Goal: Navigation & Orientation: Find specific page/section

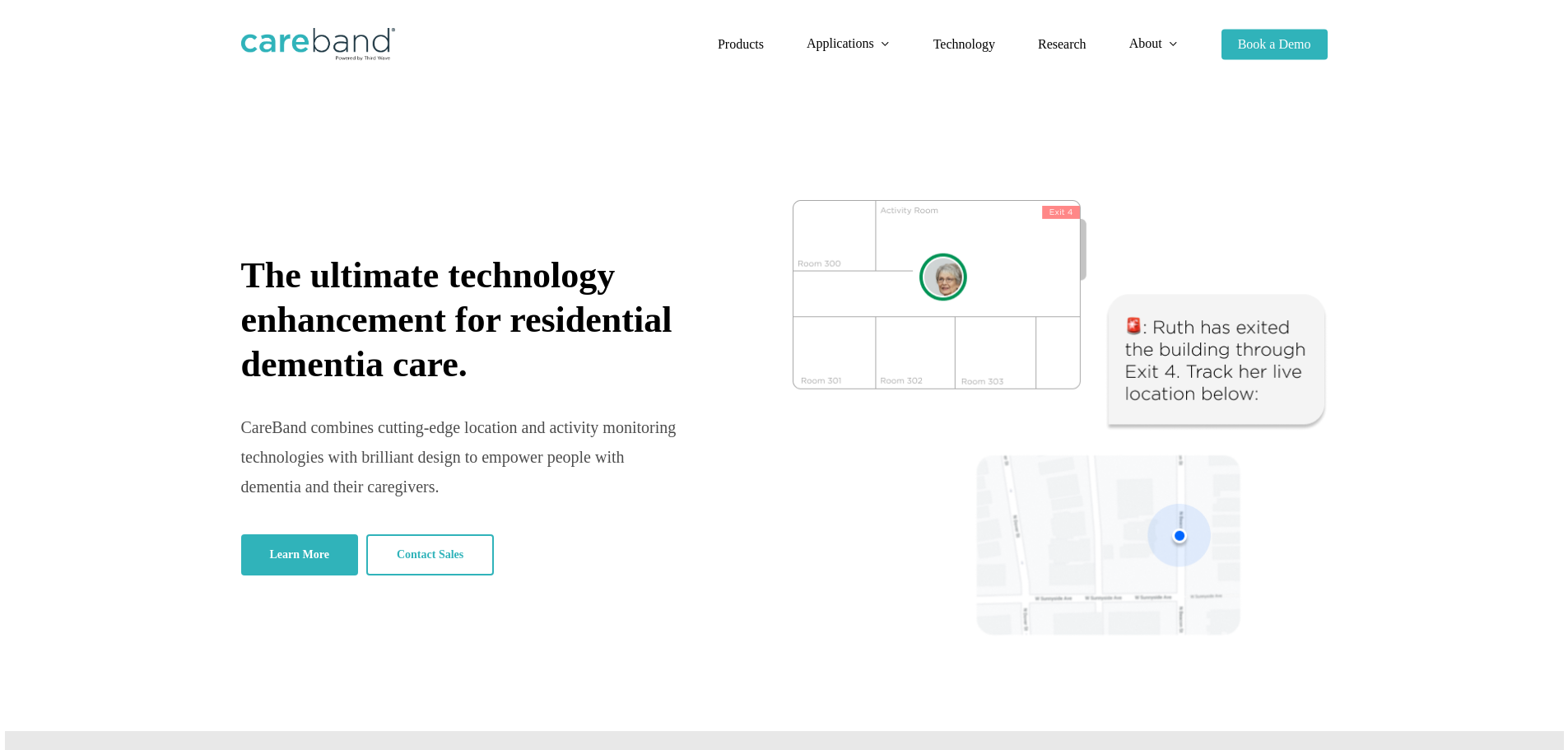
drag, startPoint x: 224, startPoint y: 202, endPoint x: 349, endPoint y: -100, distance: 326.8
click at [736, 40] on span "Products" at bounding box center [740, 44] width 46 height 14
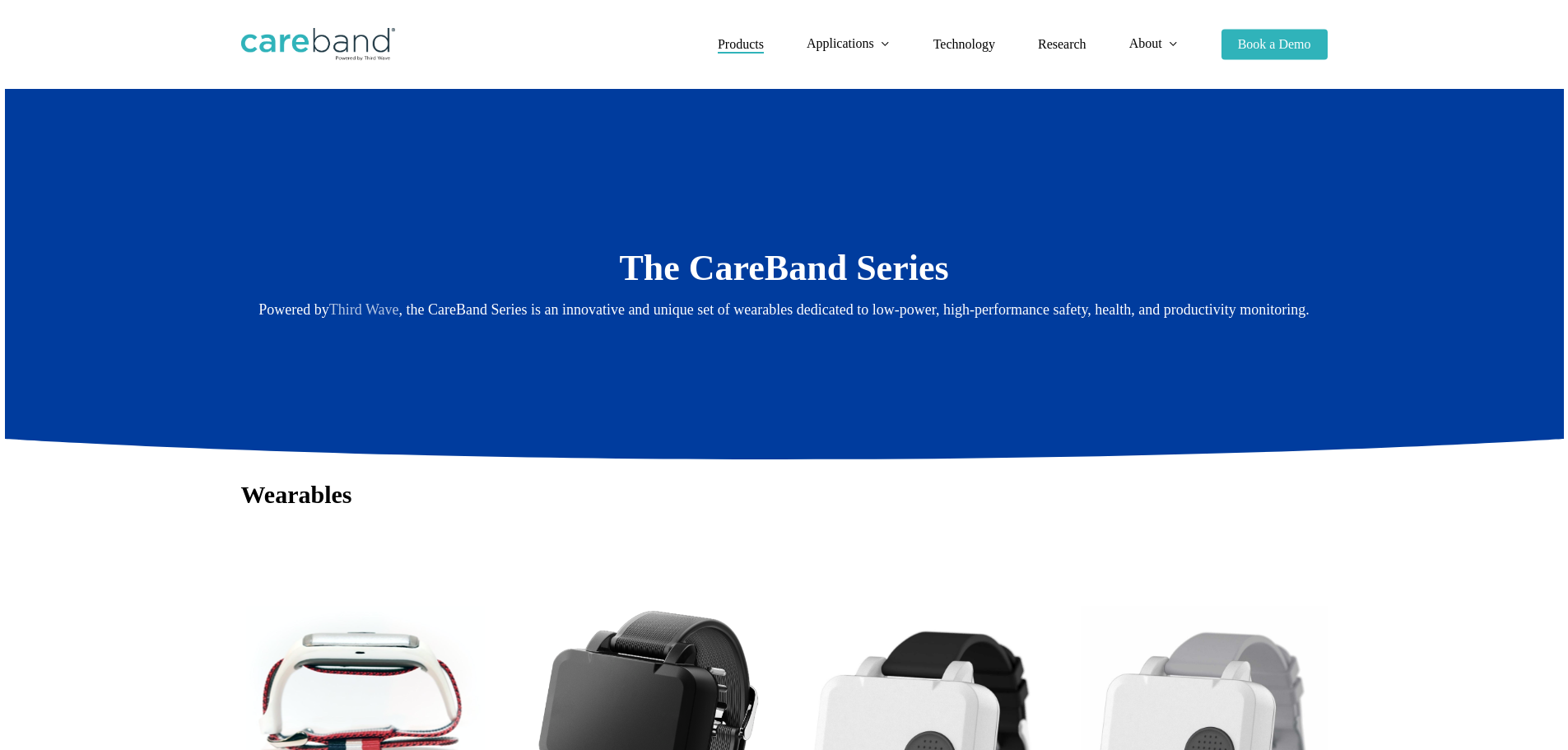
drag, startPoint x: 884, startPoint y: 516, endPoint x: 852, endPoint y: 230, distance: 287.8
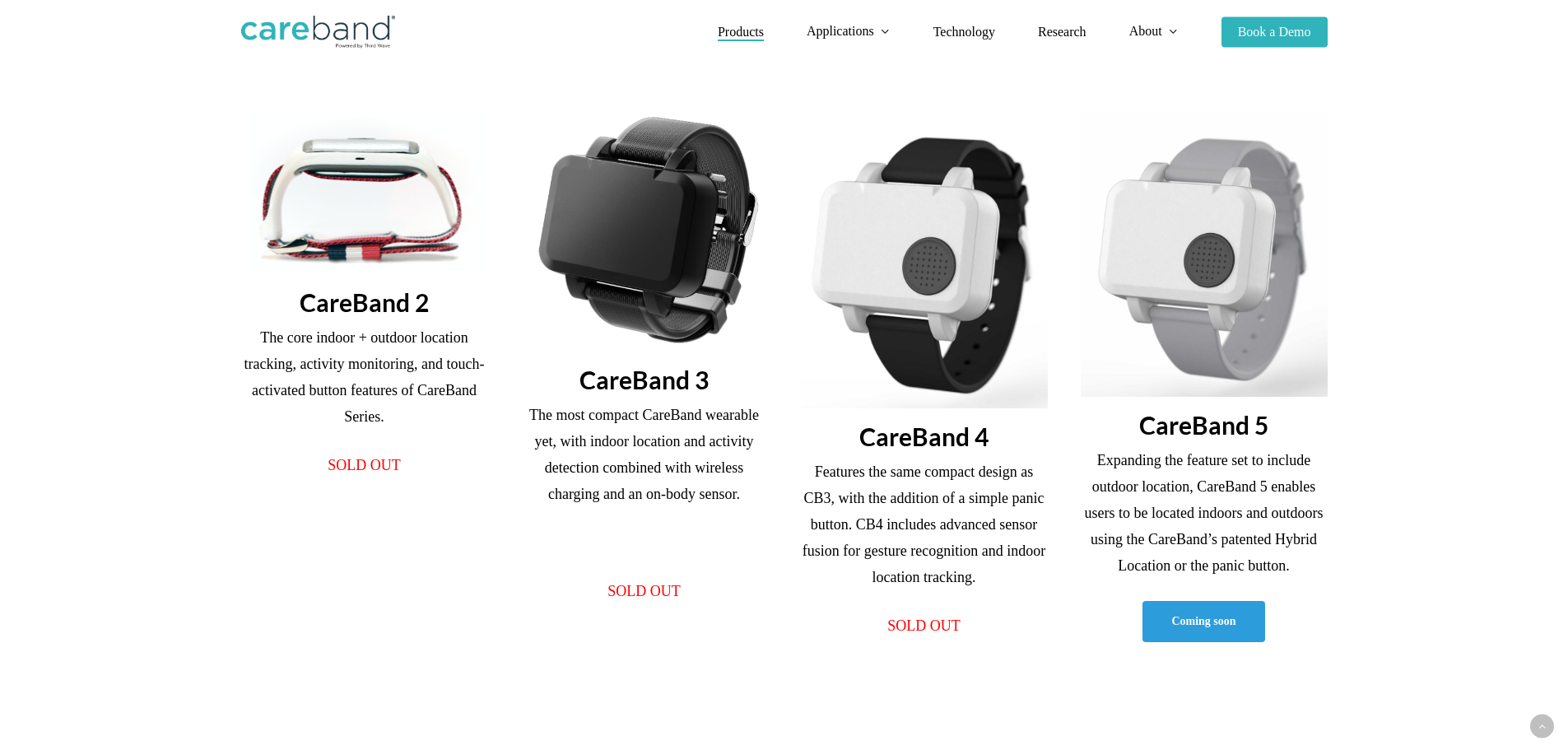
scroll to position [823, 0]
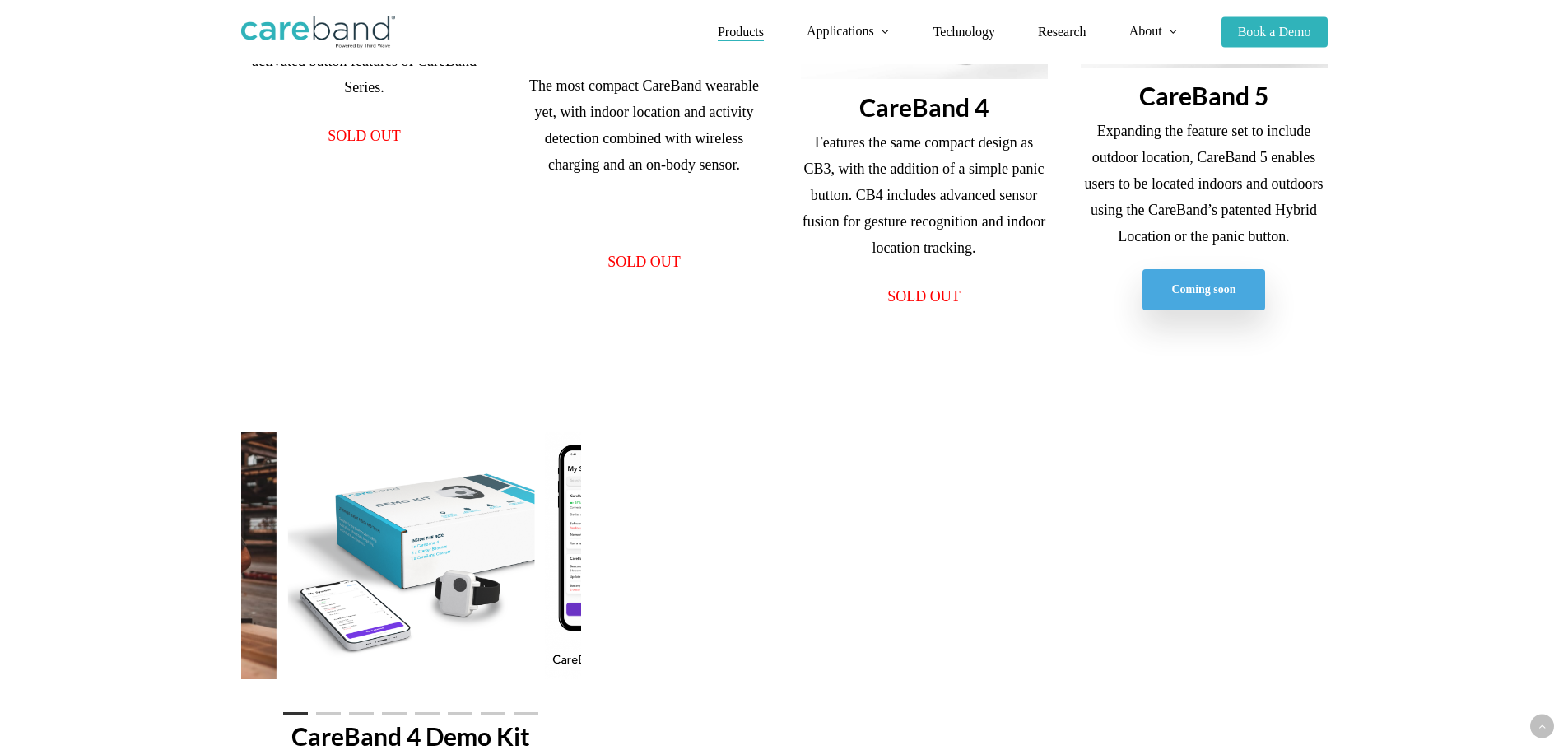
click at [1223, 298] on span "Coming soon" at bounding box center [1203, 290] width 64 height 17
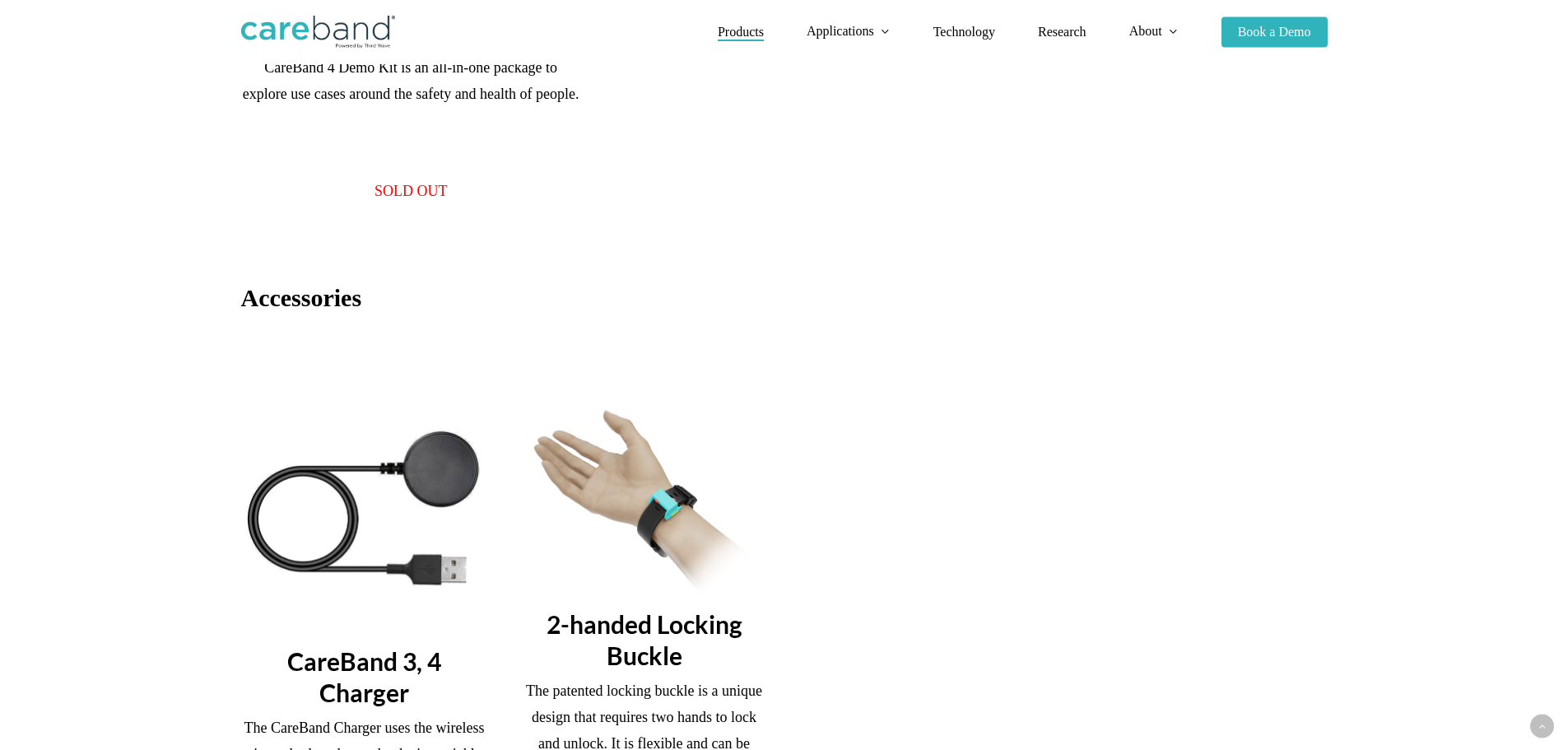
scroll to position [1563, 0]
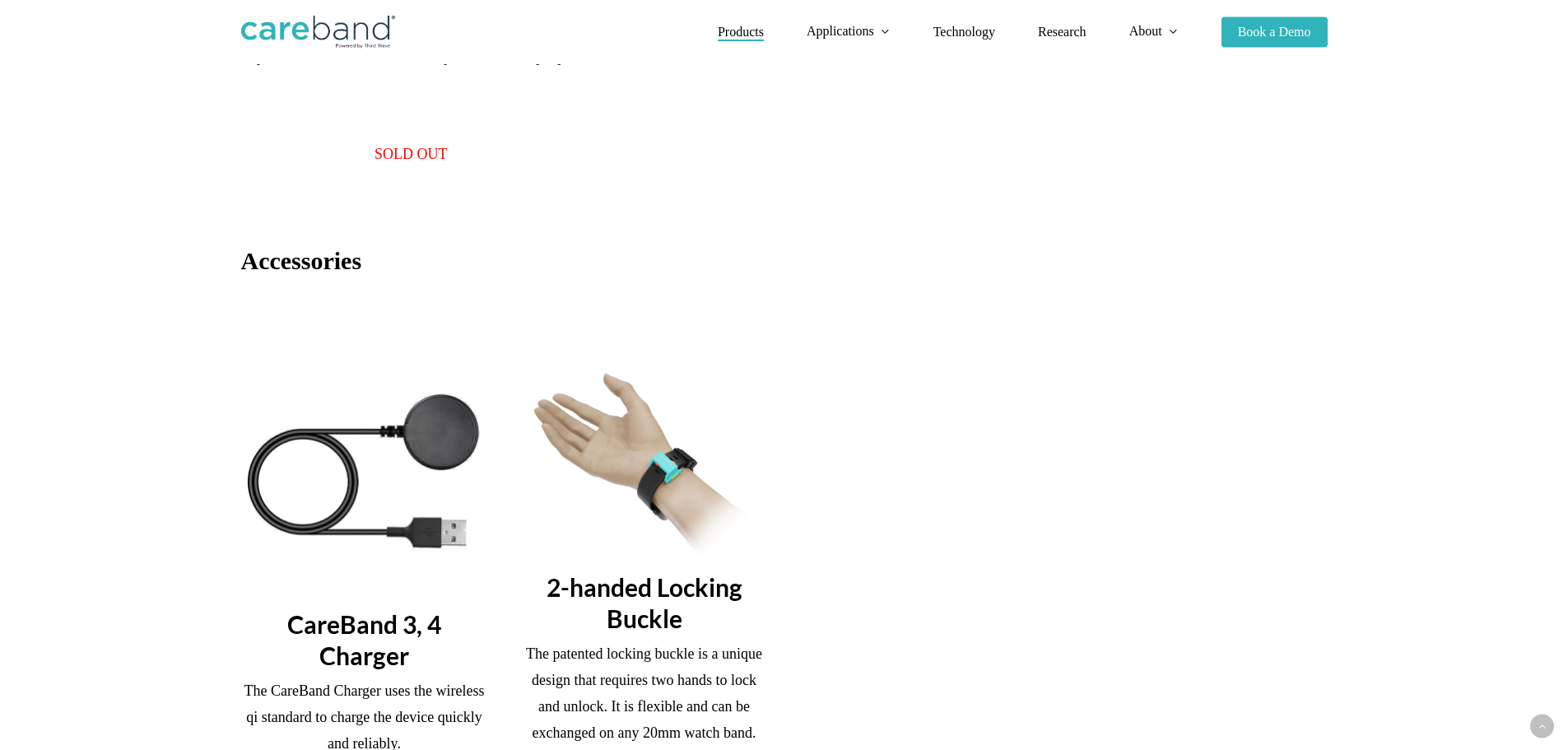
click at [1062, 521] on div "CareBand 3, 4 Charger The CareBand Charger uses the wireless qi standard to cha…" at bounding box center [784, 589] width 1119 height 433
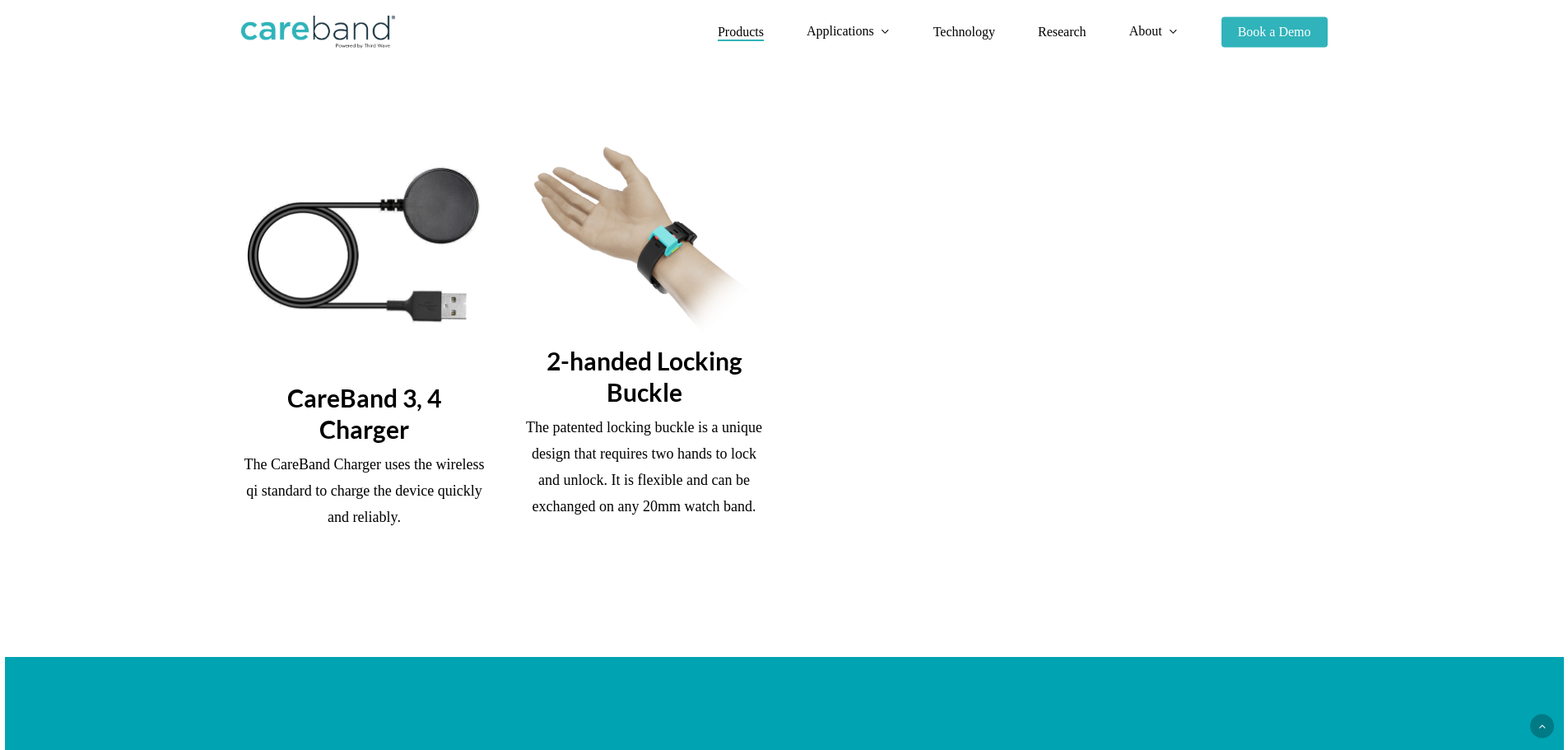
scroll to position [1810, 0]
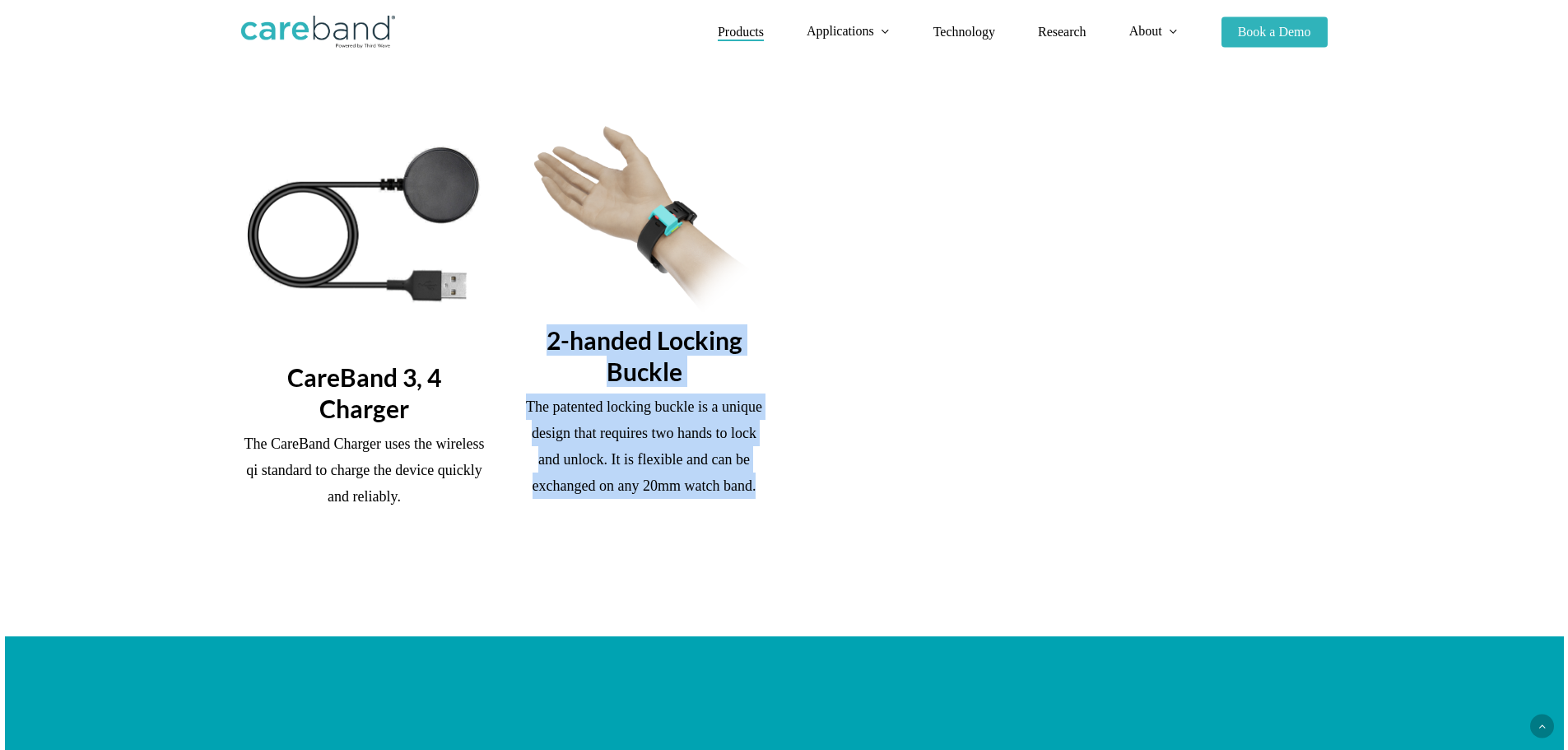
drag, startPoint x: 764, startPoint y: 500, endPoint x: 548, endPoint y: 347, distance: 264.7
click at [548, 347] on div "2-handed Locking Buckle The patented locking buckle is a unique design that req…" at bounding box center [644, 312] width 247 height 373
click at [548, 347] on h3 "2-handed Locking Buckle" at bounding box center [644, 355] width 247 height 62
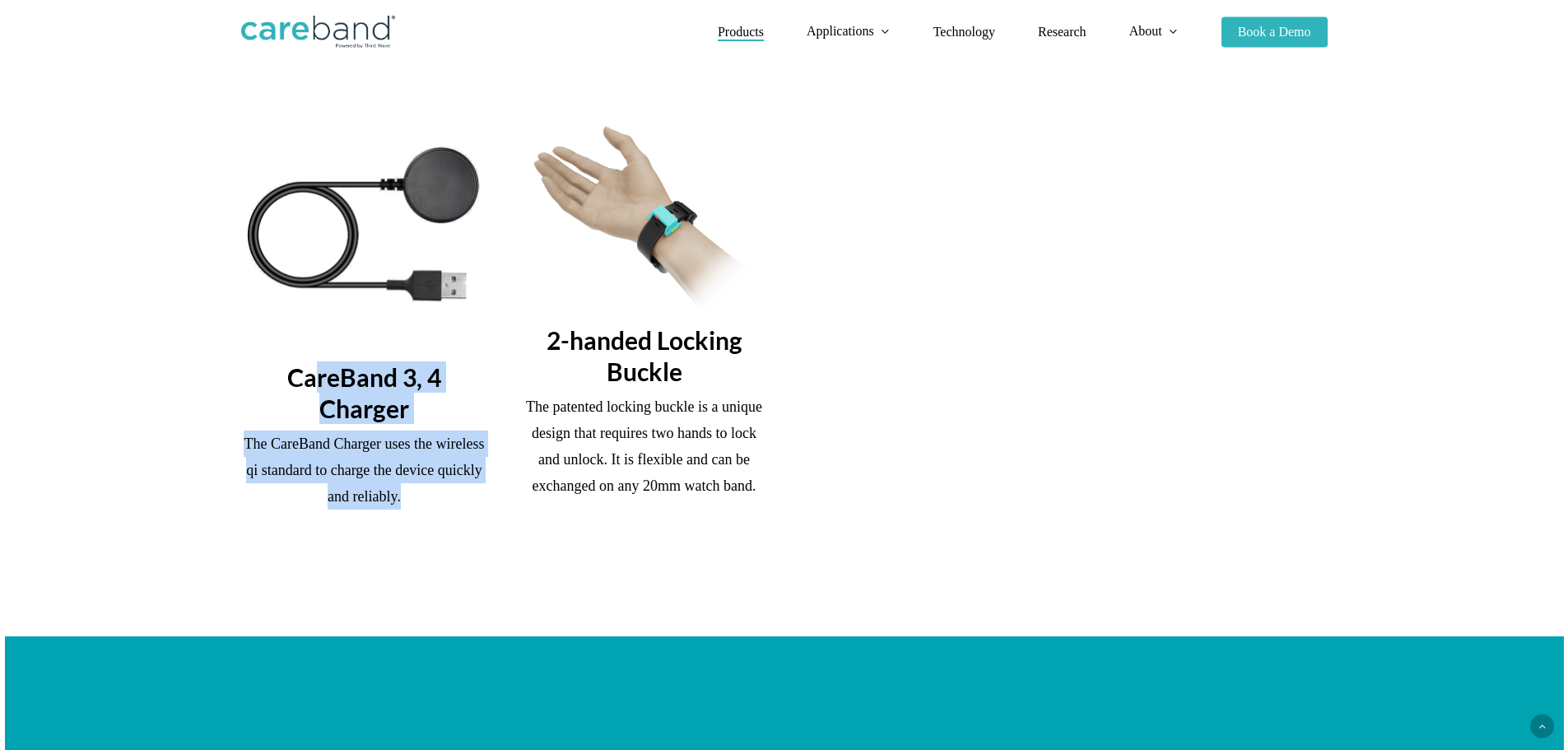
drag, startPoint x: 430, startPoint y: 501, endPoint x: 316, endPoint y: 383, distance: 164.1
click at [316, 384] on div "CareBand 3, 4 Charger The CareBand Charger uses the wireless qi standard to cha…" at bounding box center [365, 342] width 247 height 433
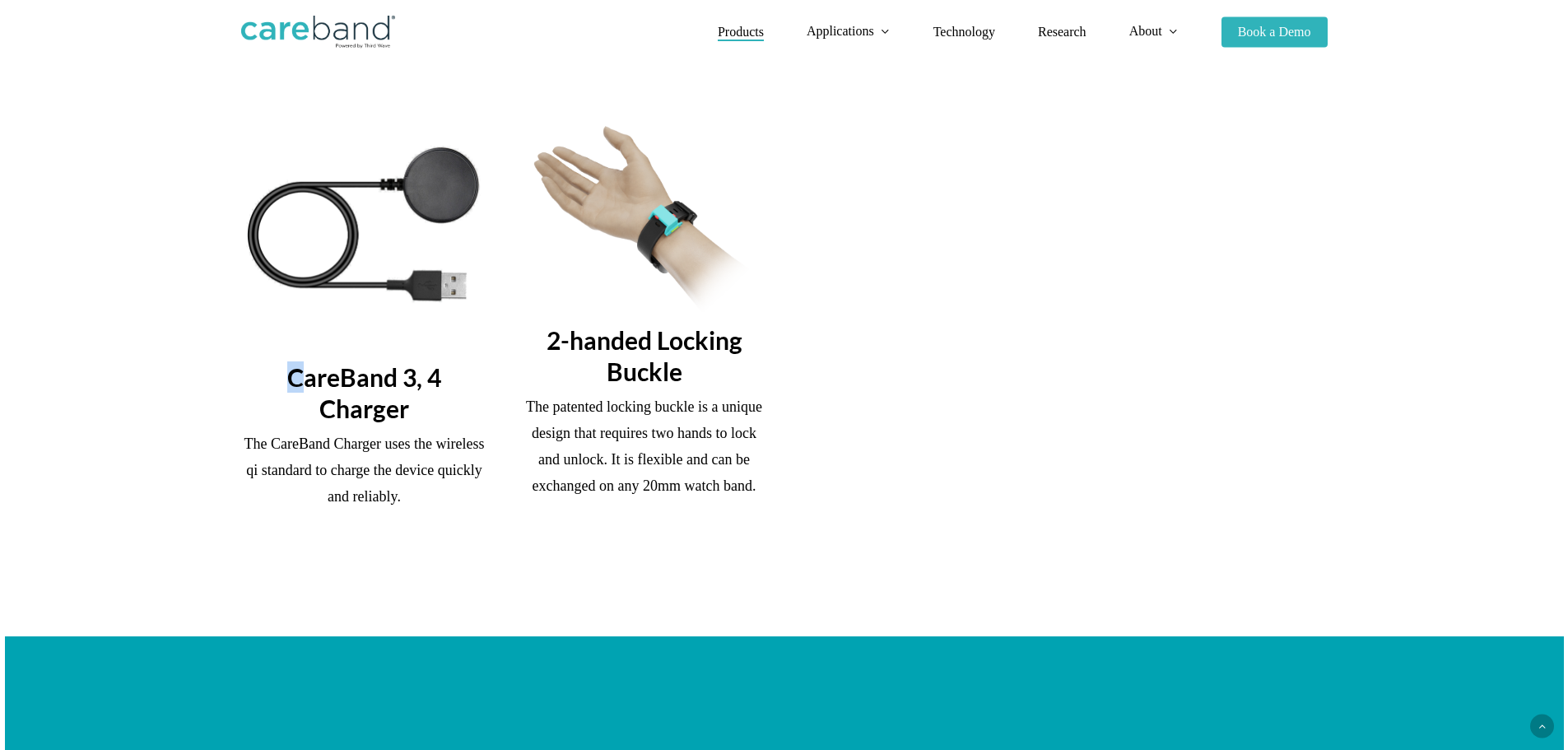
drag, startPoint x: 295, startPoint y: 377, endPoint x: 284, endPoint y: 377, distance: 11.0
click at [295, 377] on h3 "CareBand 3, 4 Charger" at bounding box center [365, 392] width 247 height 62
click at [447, 517] on p "The CareBand Charger uses the wireless qi standard to charge the device quickly…" at bounding box center [365, 481] width 247 height 101
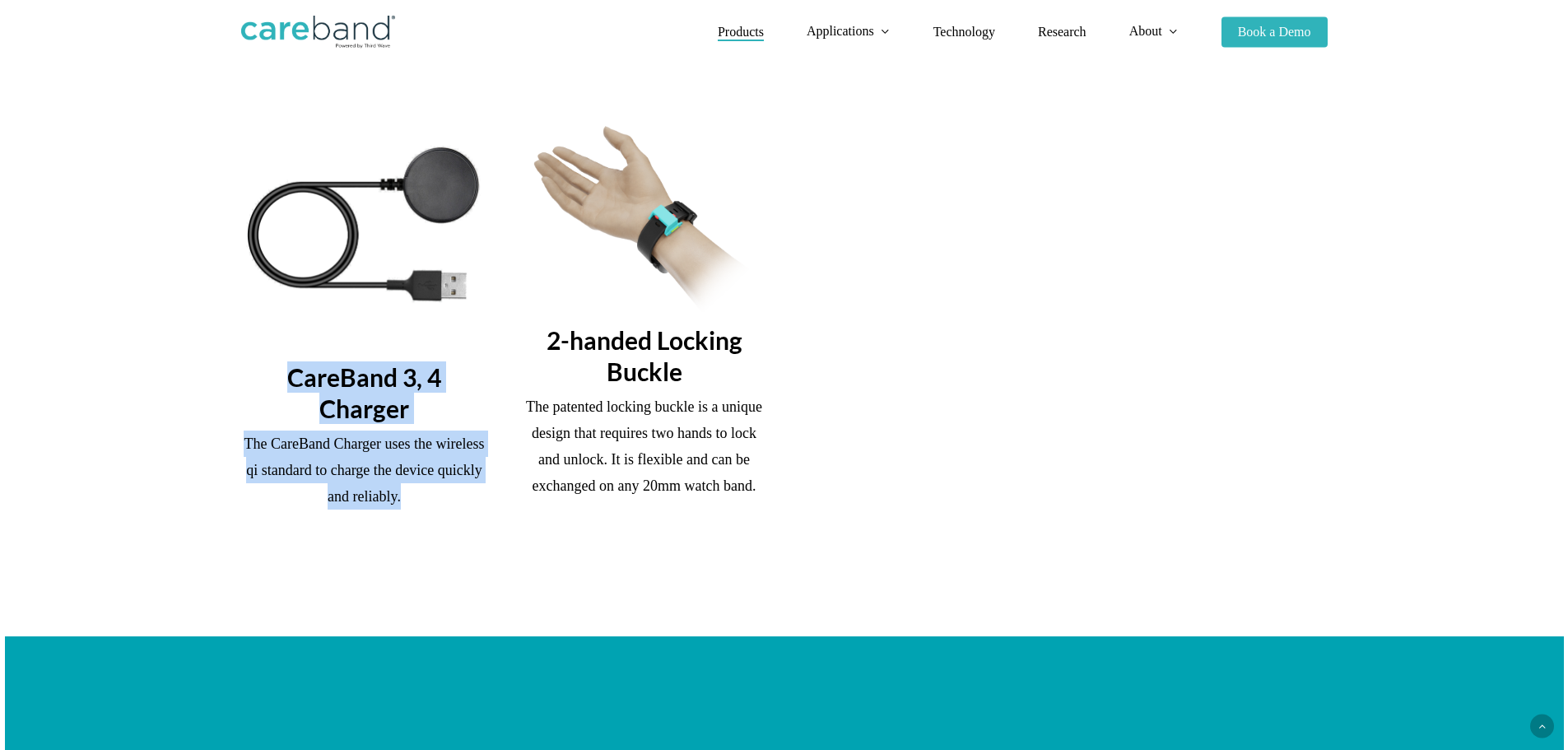
drag, startPoint x: 284, startPoint y: 370, endPoint x: 460, endPoint y: 523, distance: 233.2
click at [460, 523] on div "CareBand 3, 4 Charger The CareBand Charger uses the wireless qi standard to cha…" at bounding box center [365, 342] width 247 height 433
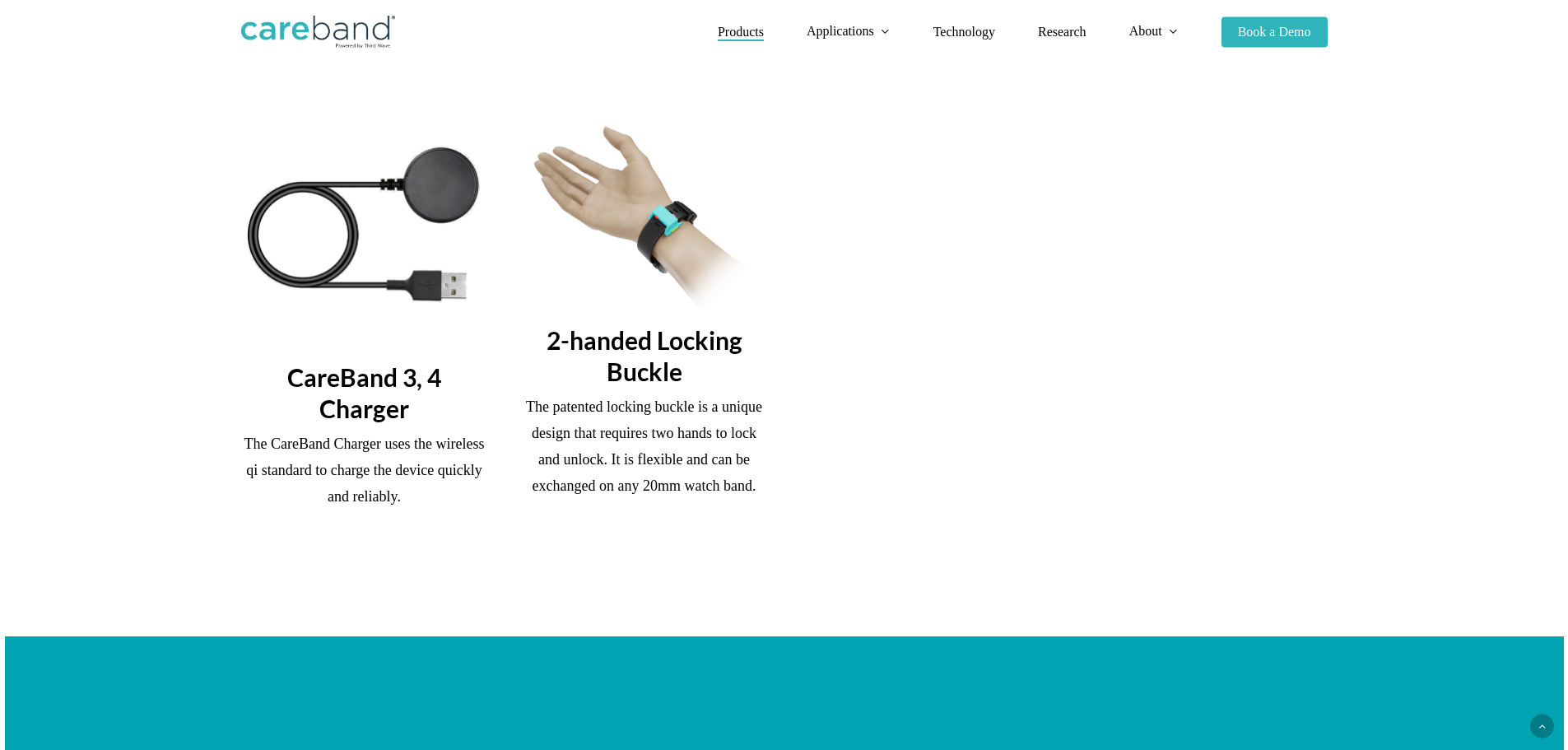
click at [803, 504] on div "CareBand 3, 4 Charger The CareBand Charger uses the wireless qi standard to cha…" at bounding box center [784, 342] width 1119 height 433
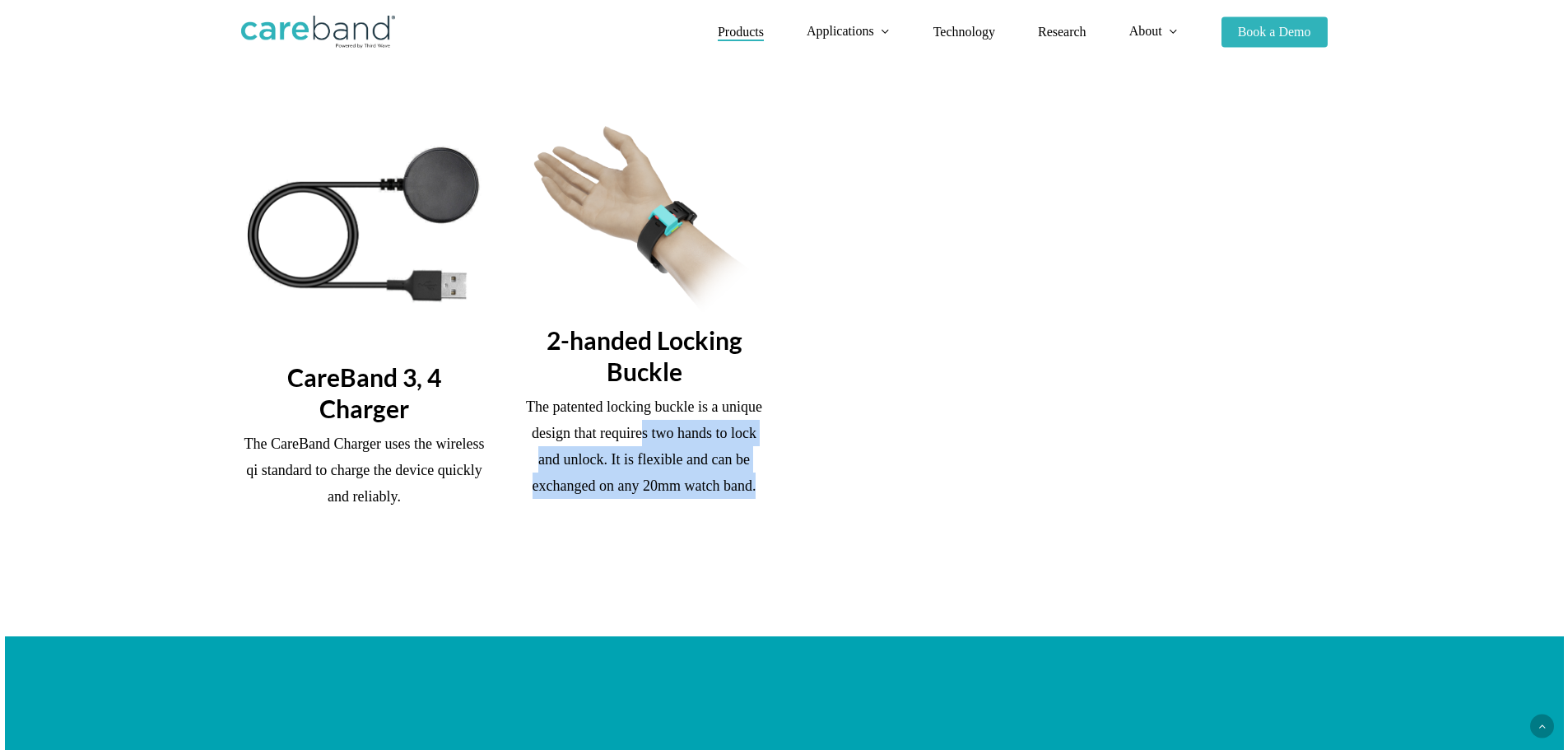
drag, startPoint x: 801, startPoint y: 489, endPoint x: 635, endPoint y: 428, distance: 176.9
click at [640, 432] on div "CareBand 3, 4 Charger The CareBand Charger uses the wireless qi standard to cha…" at bounding box center [784, 342] width 1119 height 433
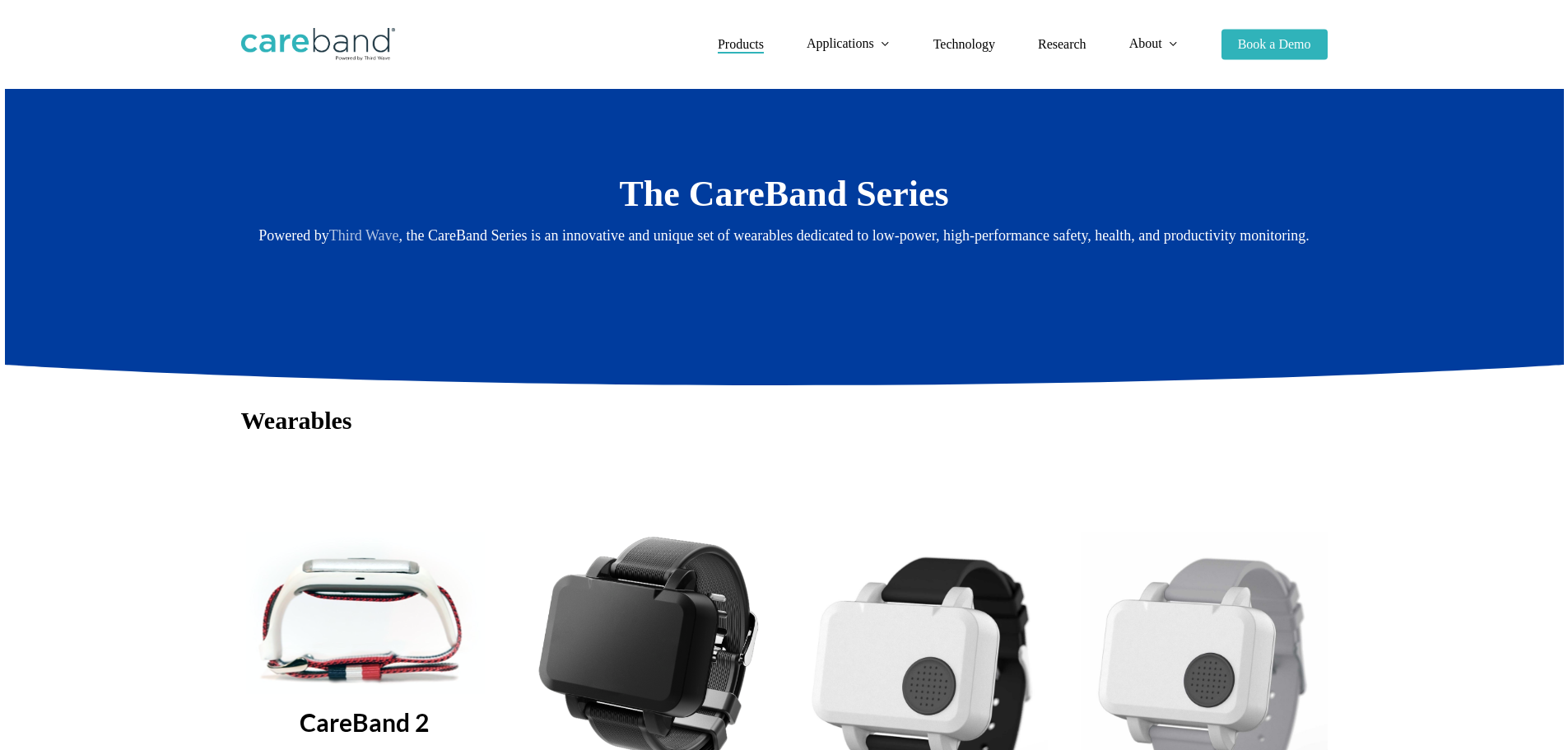
scroll to position [0, 0]
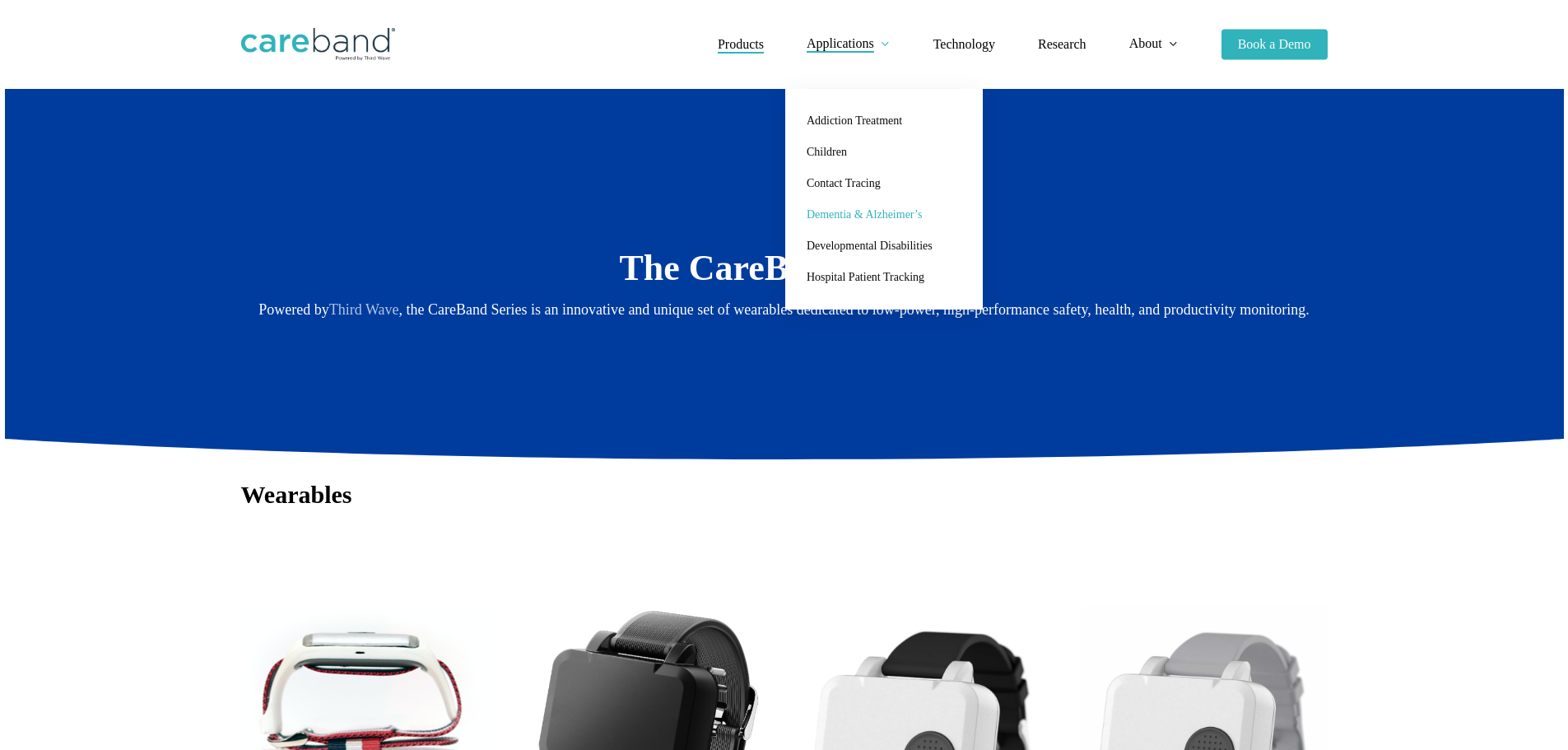
click at [842, 213] on span "Dementia & Alzheimer’s" at bounding box center [864, 214] width 116 height 13
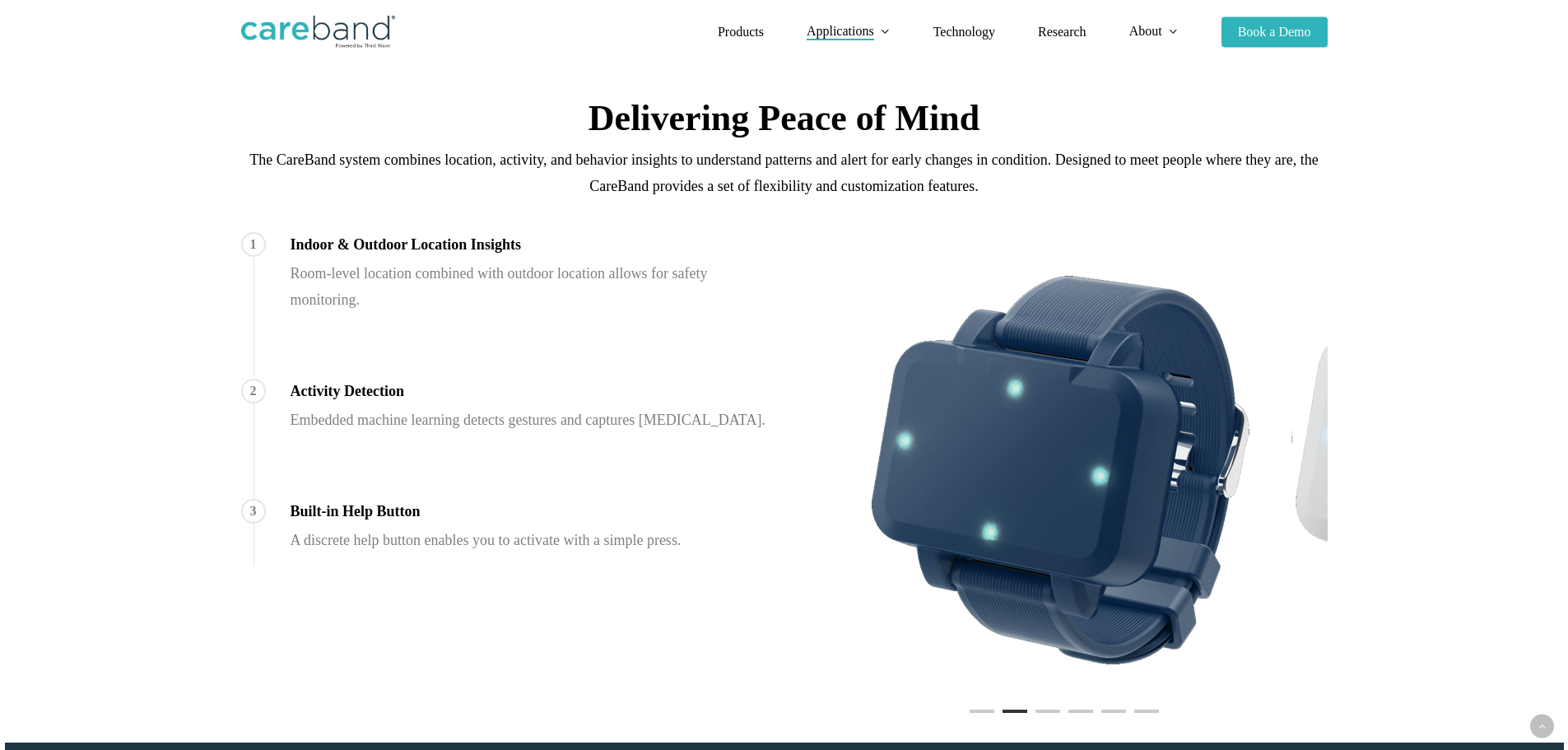
scroll to position [1152, 0]
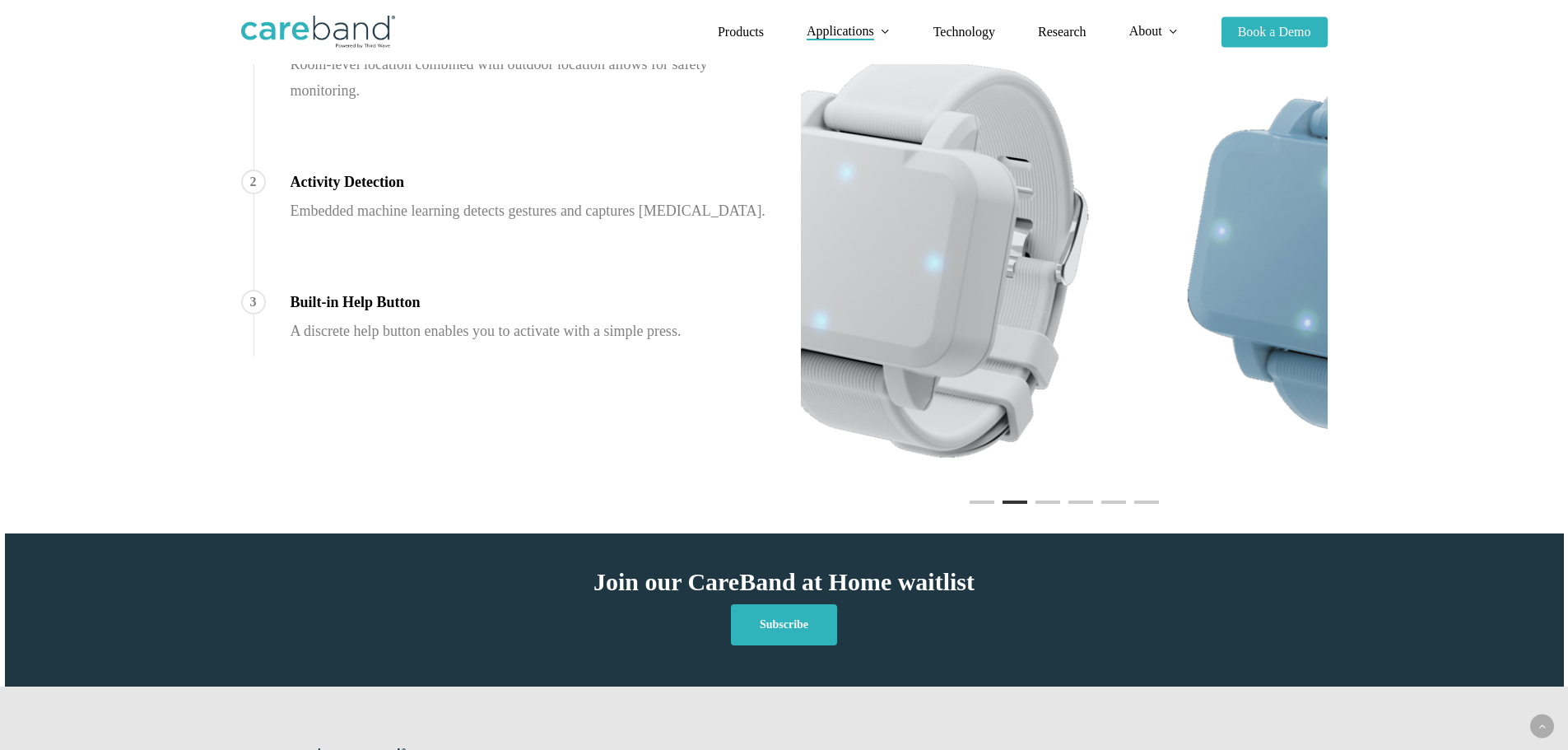
click at [249, 226] on div "1 Indoor & Outdoor Location Insights Room-level location combined with outdoor …" at bounding box center [784, 262] width 1119 height 478
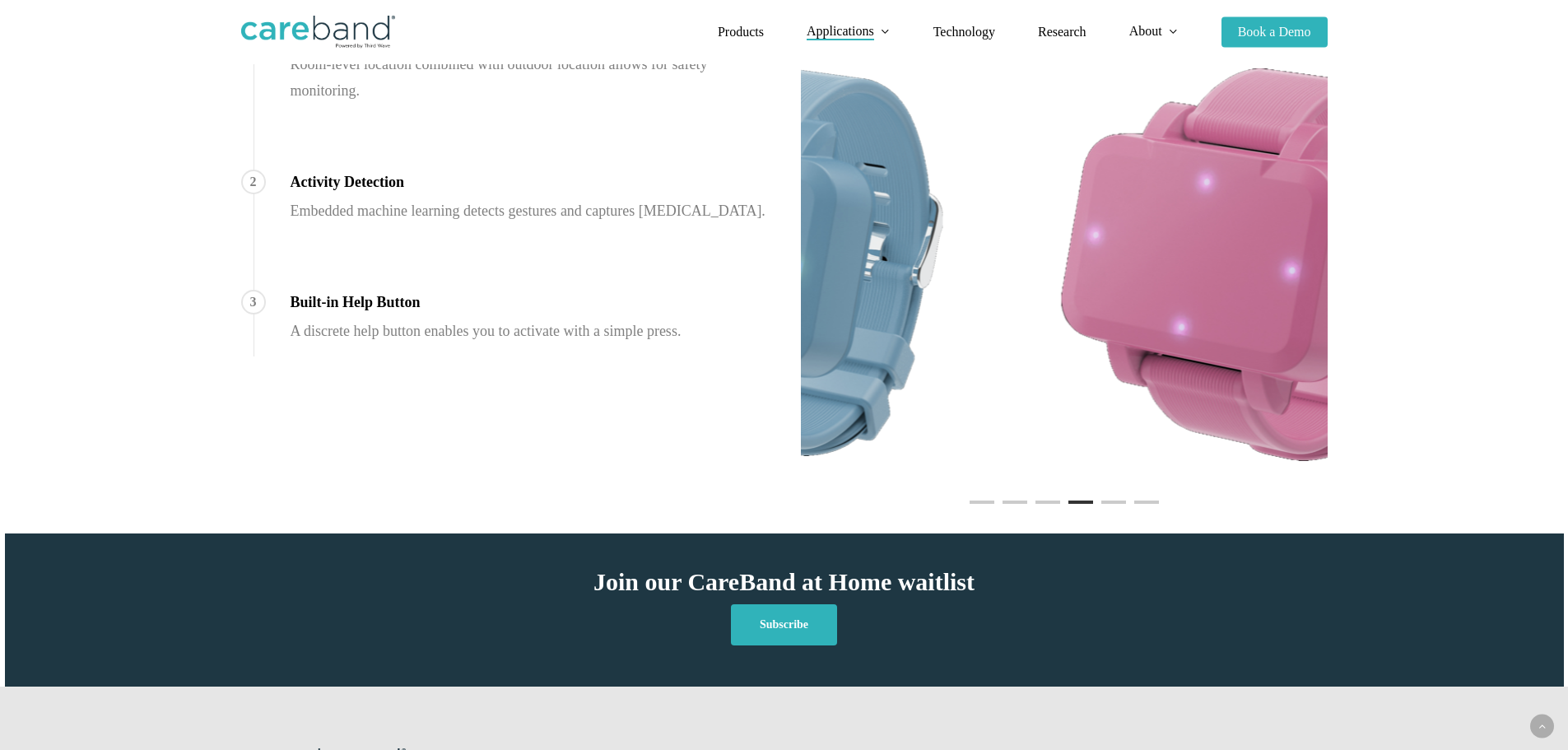
click at [565, 175] on div "1 Indoor & Outdoor Location Insights Room-level location combined with outdoor …" at bounding box center [784, 262] width 1119 height 478
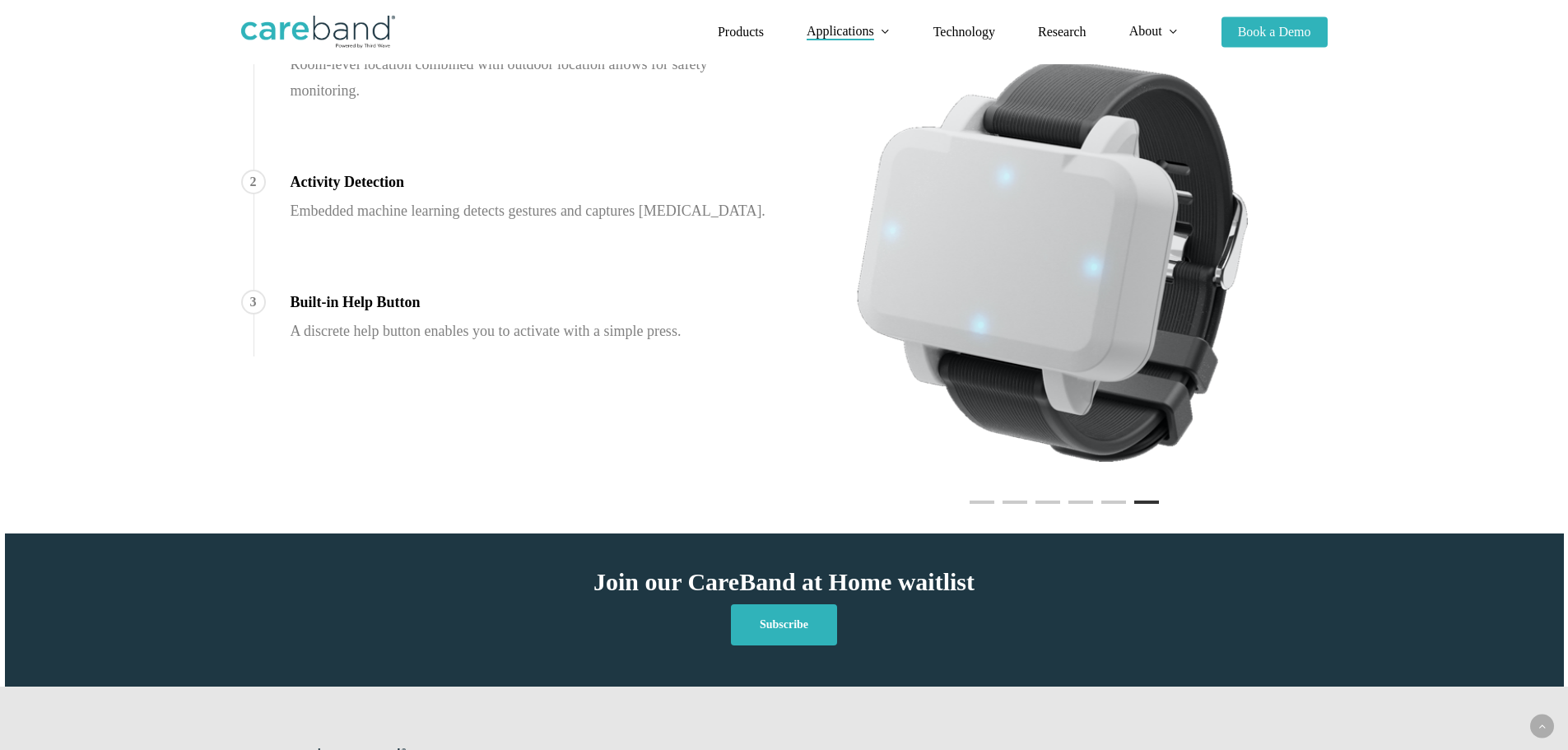
click at [280, 183] on div "1 Indoor & Outdoor Location Insights Room-level location combined with outdoor …" at bounding box center [784, 262] width 1119 height 478
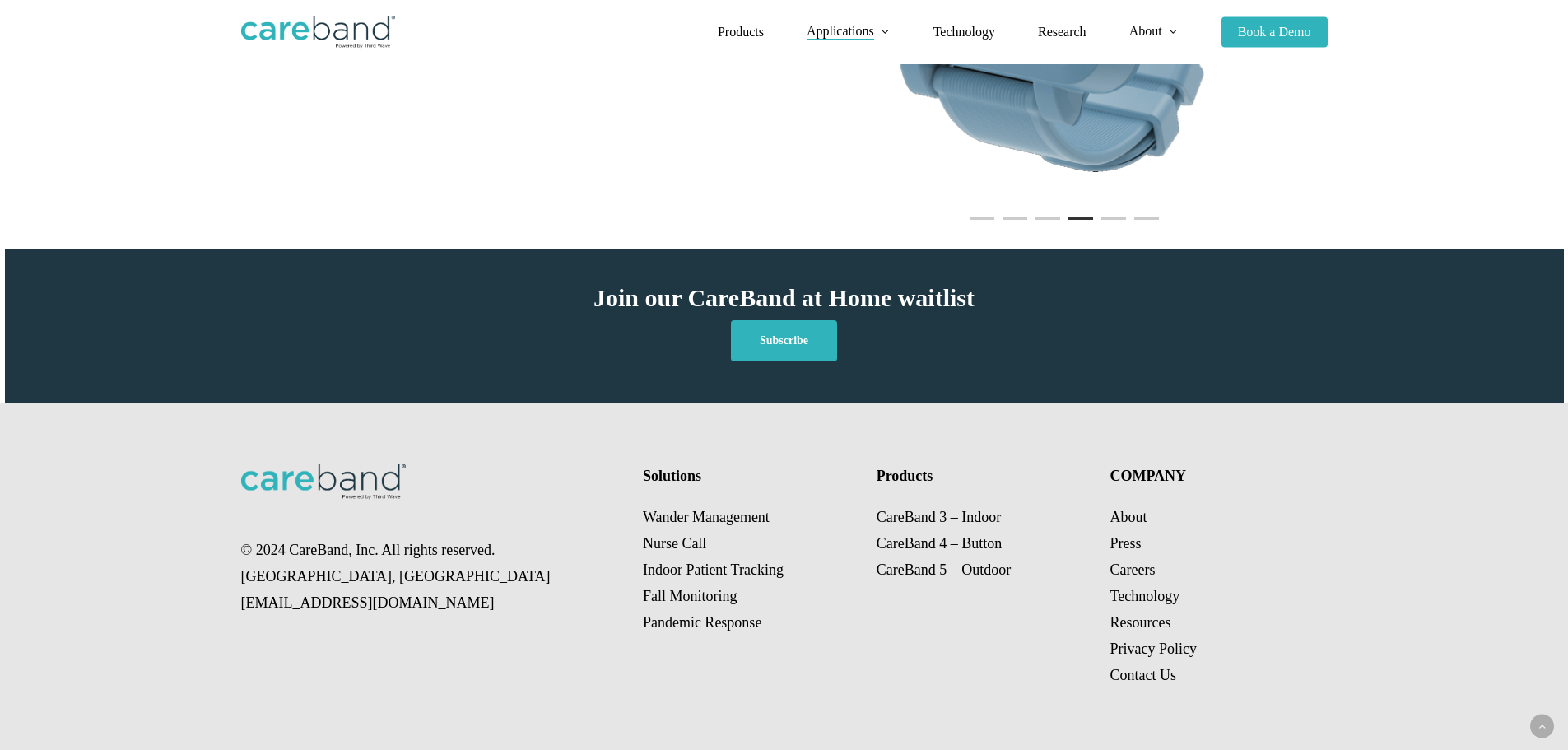
scroll to position [0, 0]
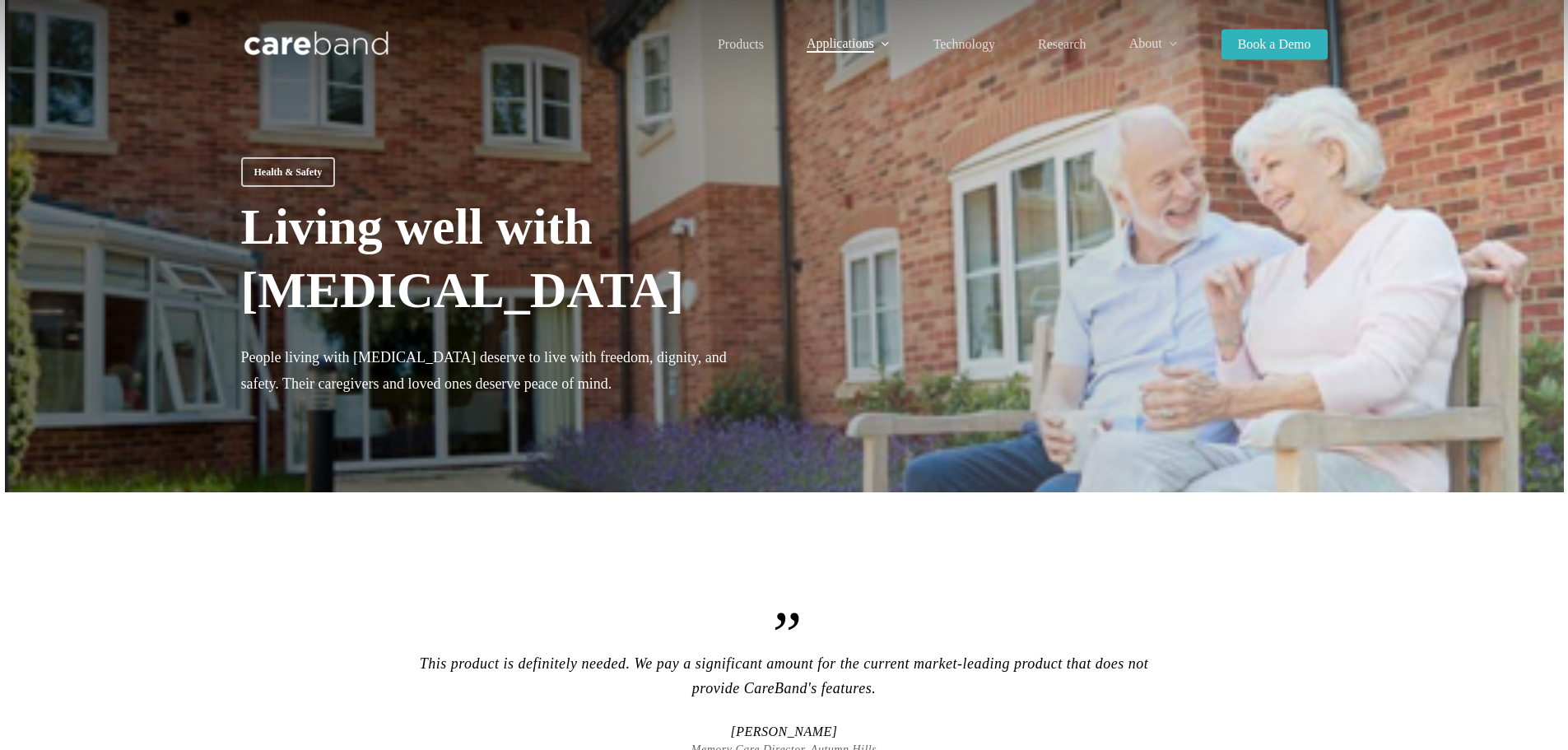
drag, startPoint x: 464, startPoint y: 302, endPoint x: 756, endPoint y: -41, distance: 450.5
click at [1273, 47] on span "Book a Demo" at bounding box center [1274, 44] width 73 height 14
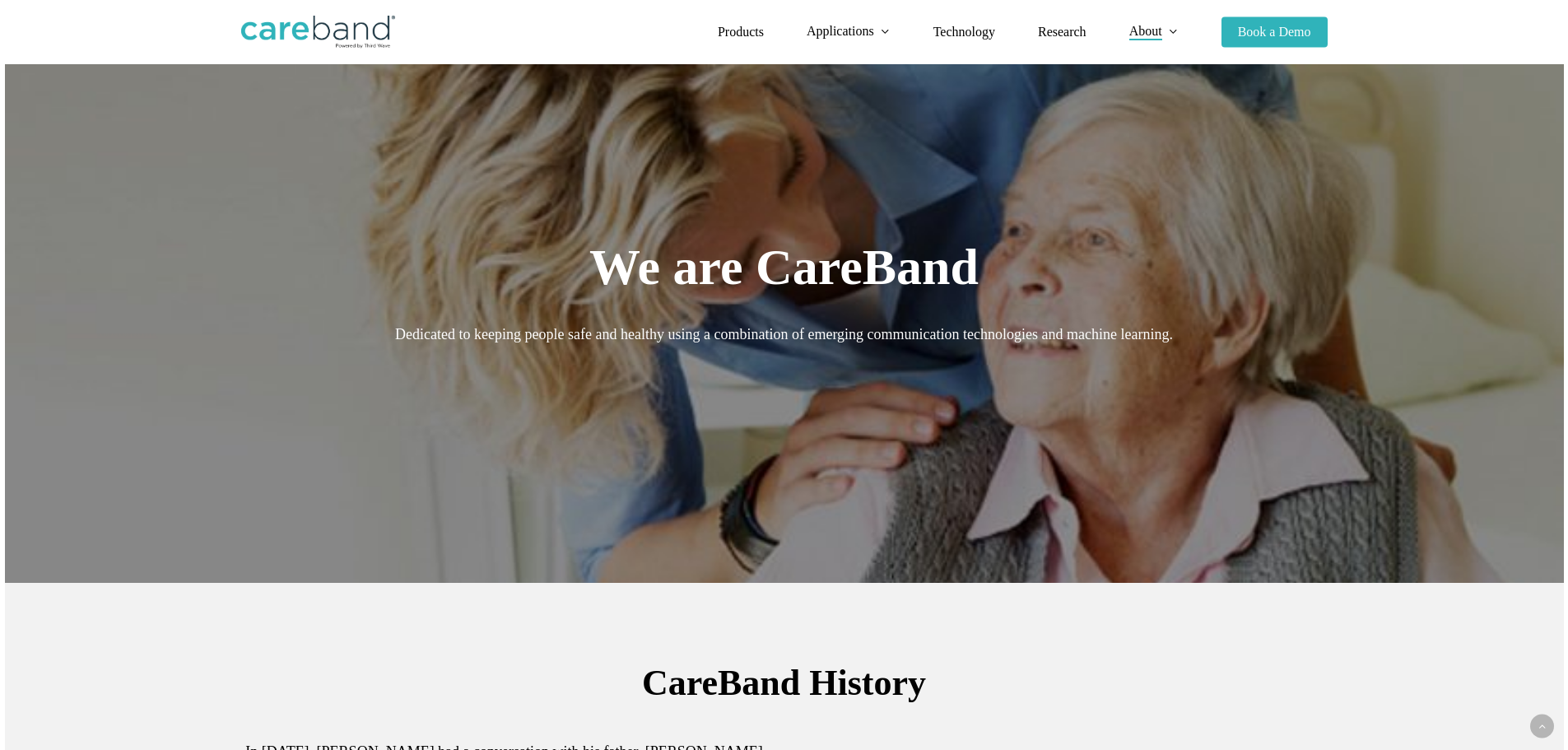
drag, startPoint x: 530, startPoint y: 227, endPoint x: 313, endPoint y: -100, distance: 392.5
